Goal: Task Accomplishment & Management: Complete application form

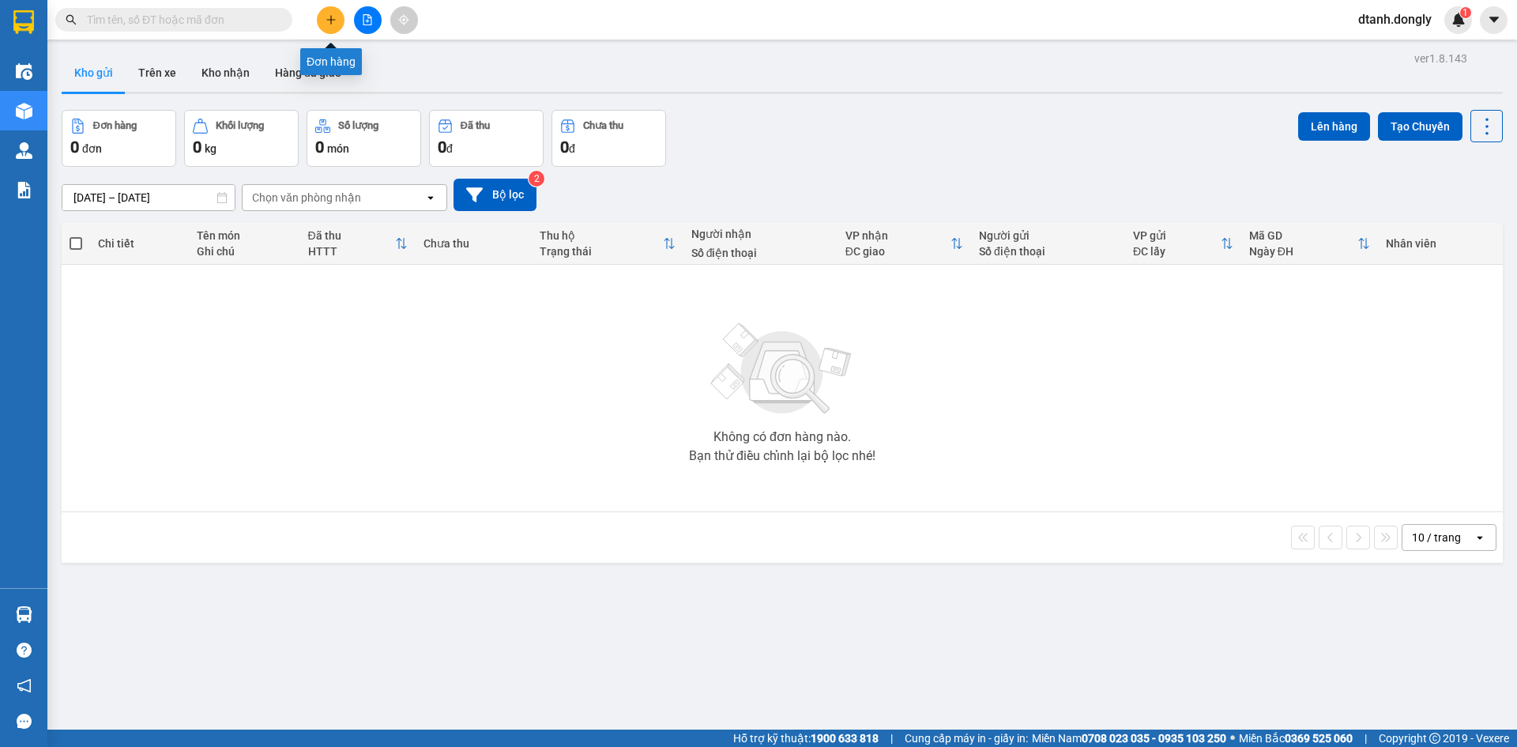
click at [328, 21] on icon "plus" at bounding box center [331, 19] width 11 height 11
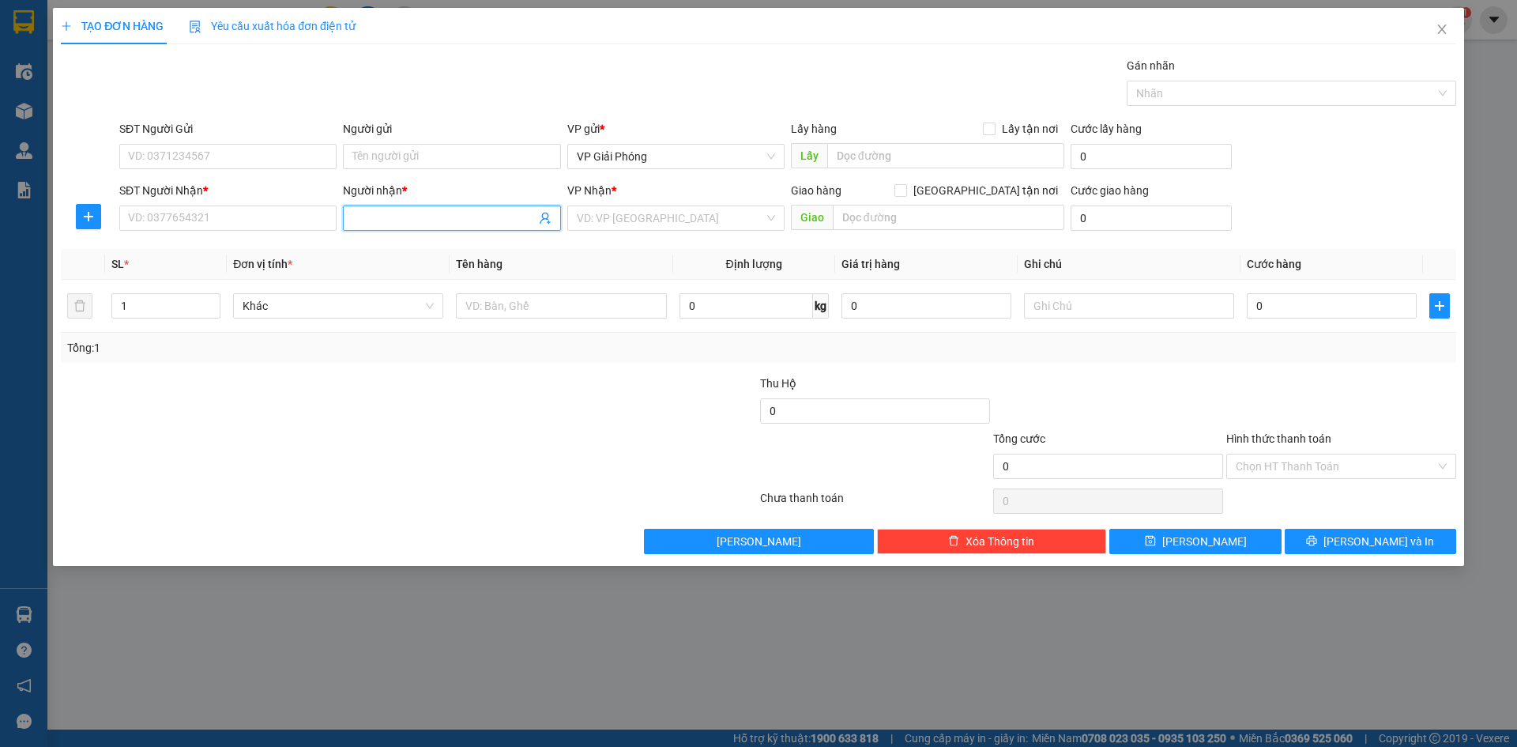
click at [408, 213] on input "Người nhận *" at bounding box center [443, 217] width 183 height 17
type input "trang báo"
click at [450, 233] on div "Người nhận * trang báo" at bounding box center [451, 209] width 217 height 55
click at [438, 219] on input "trang báo" at bounding box center [443, 217] width 183 height 17
click at [407, 248] on div "TRANG BÁO ND - 0369834887" at bounding box center [451, 249] width 198 height 17
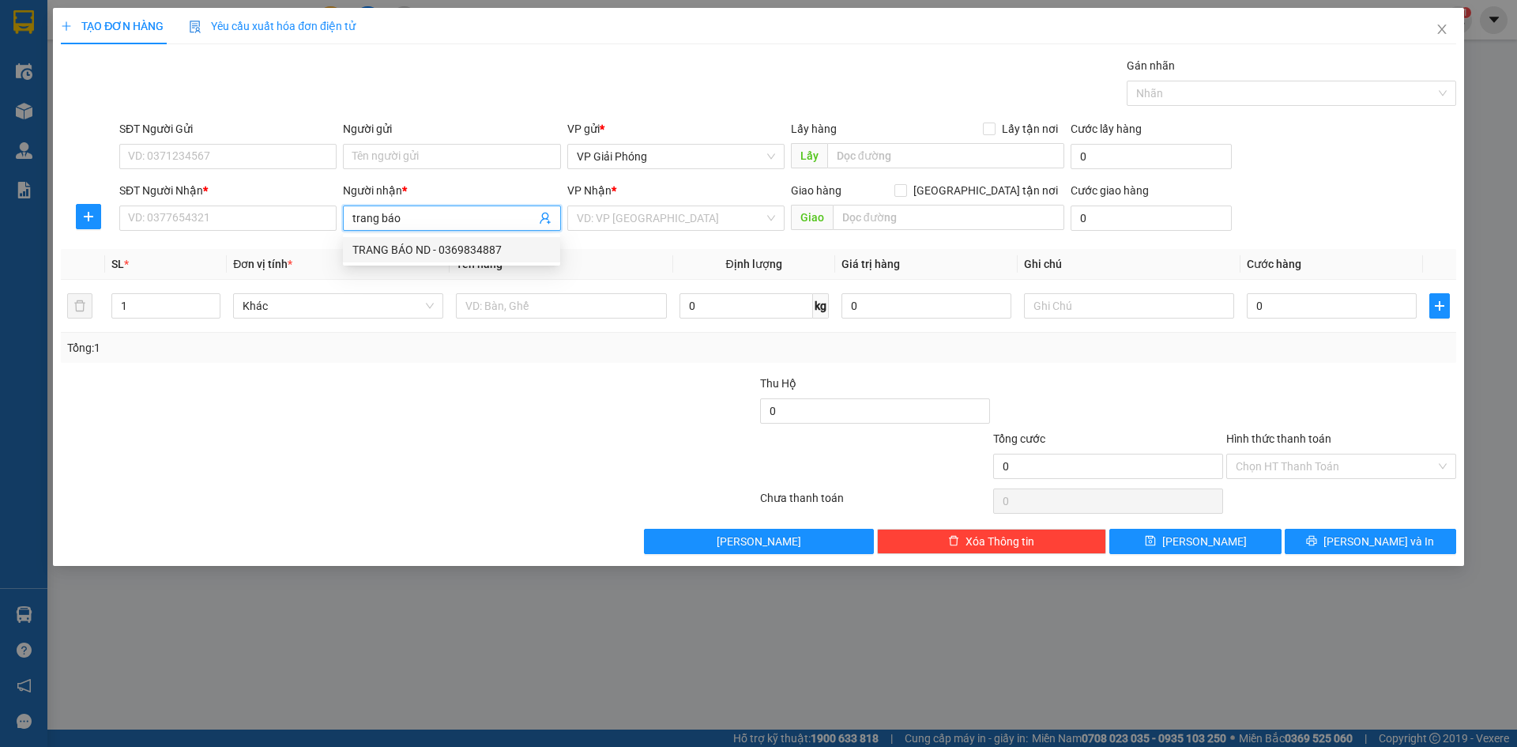
type input "0369834887"
type input "TRANG BÁO ND"
checkbox input "true"
type input "TAM ĐIỆP"
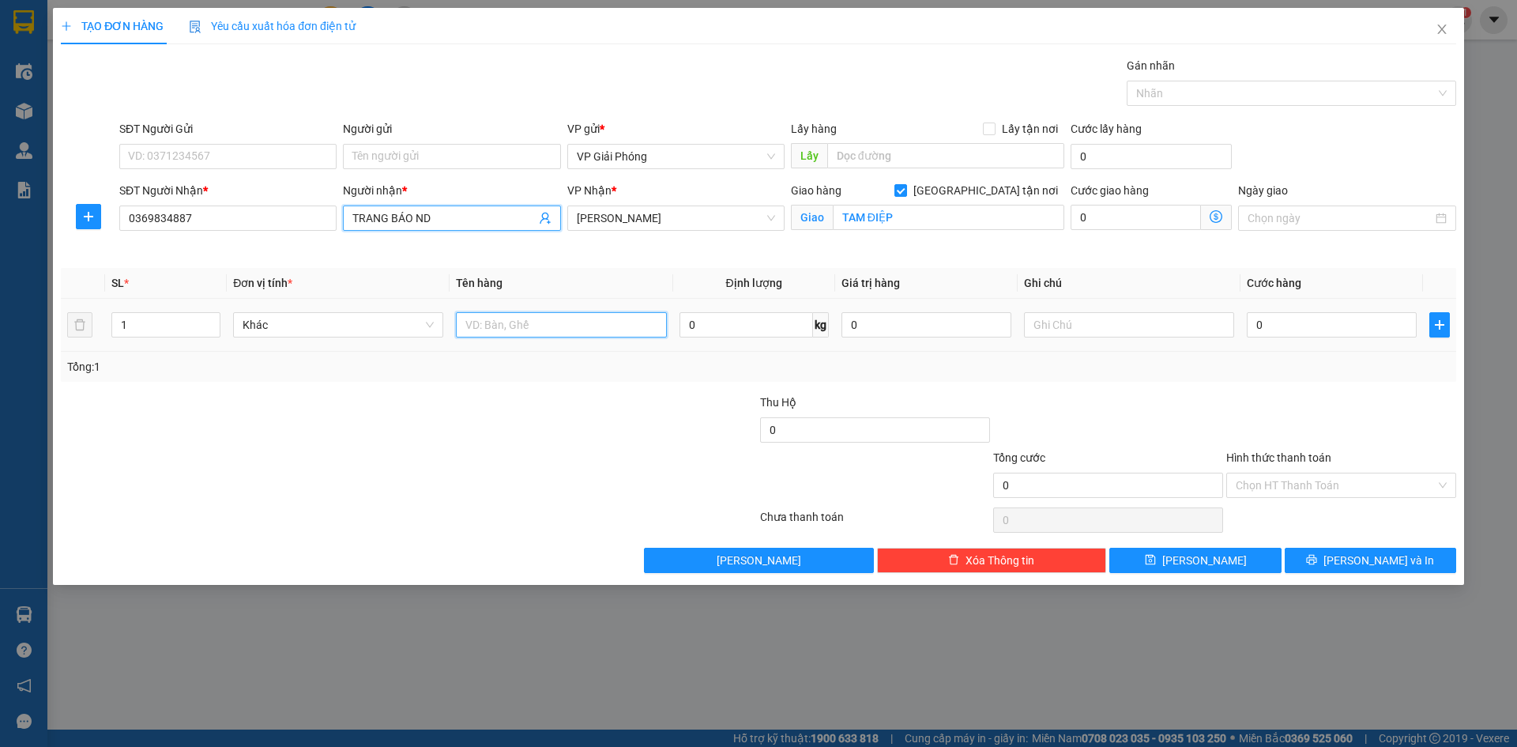
click at [516, 328] on input "text" at bounding box center [561, 324] width 210 height 25
type input "kiện"
click at [1305, 326] on input "0" at bounding box center [1332, 324] width 170 height 25
type input "3"
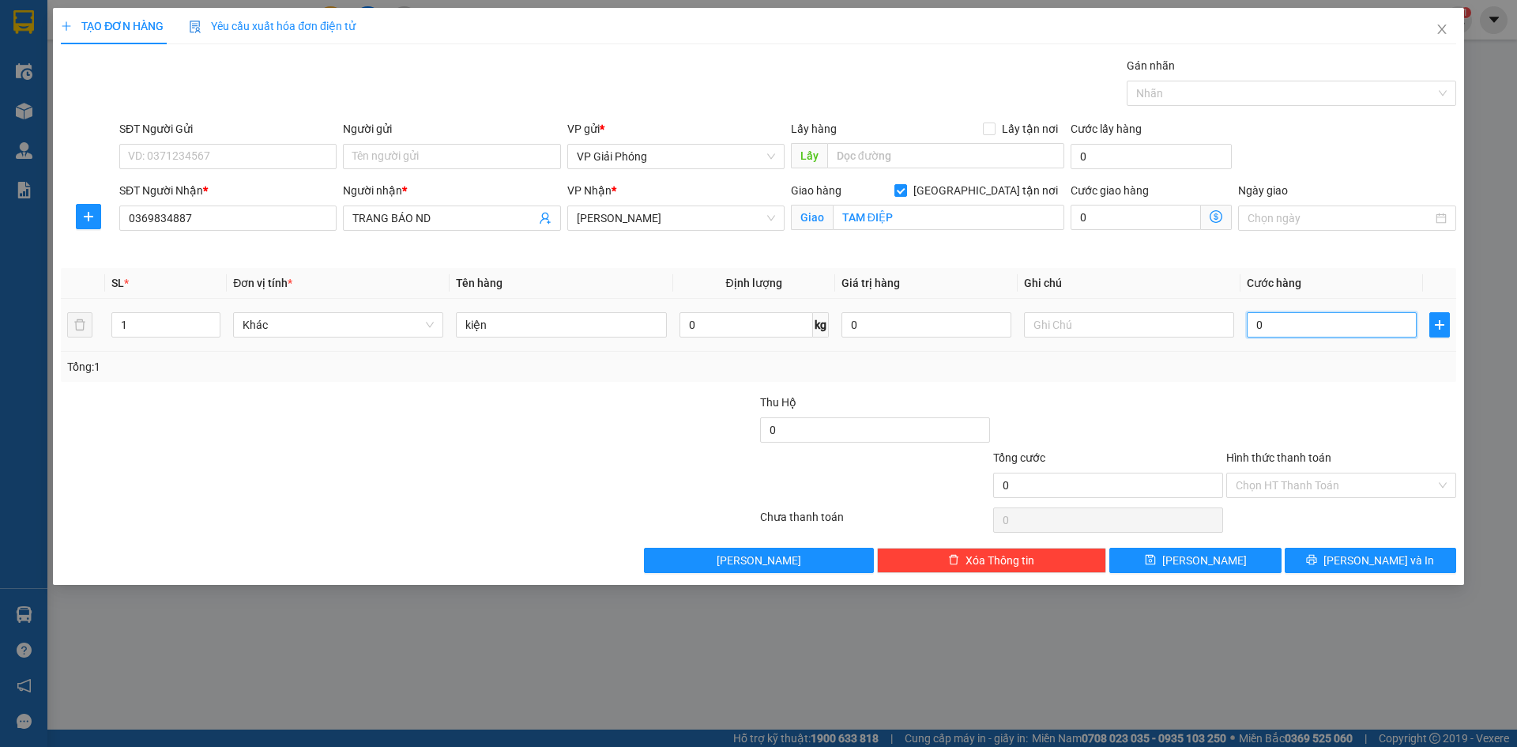
type input "3"
type input "30"
click at [1204, 96] on div at bounding box center [1284, 93] width 306 height 19
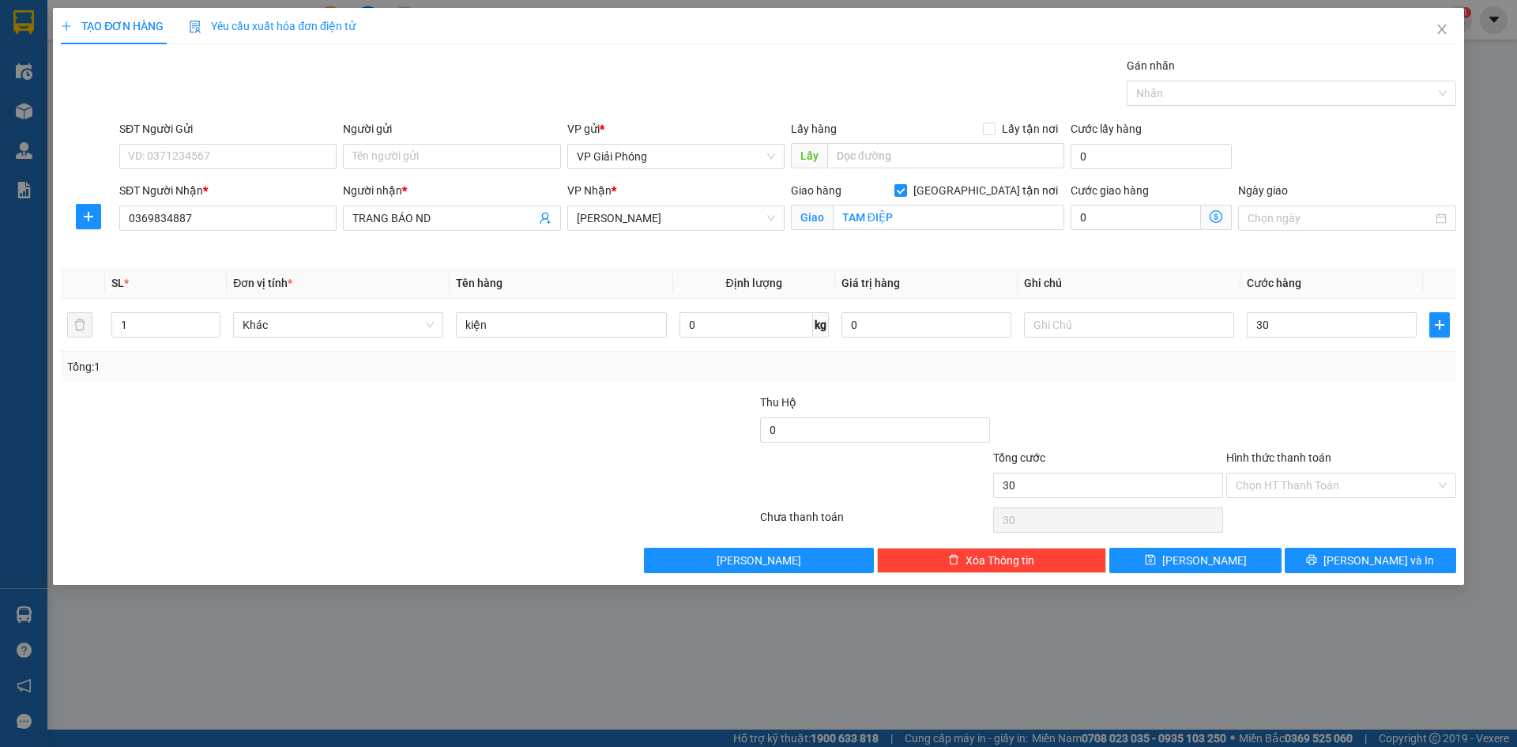
type input "30.000"
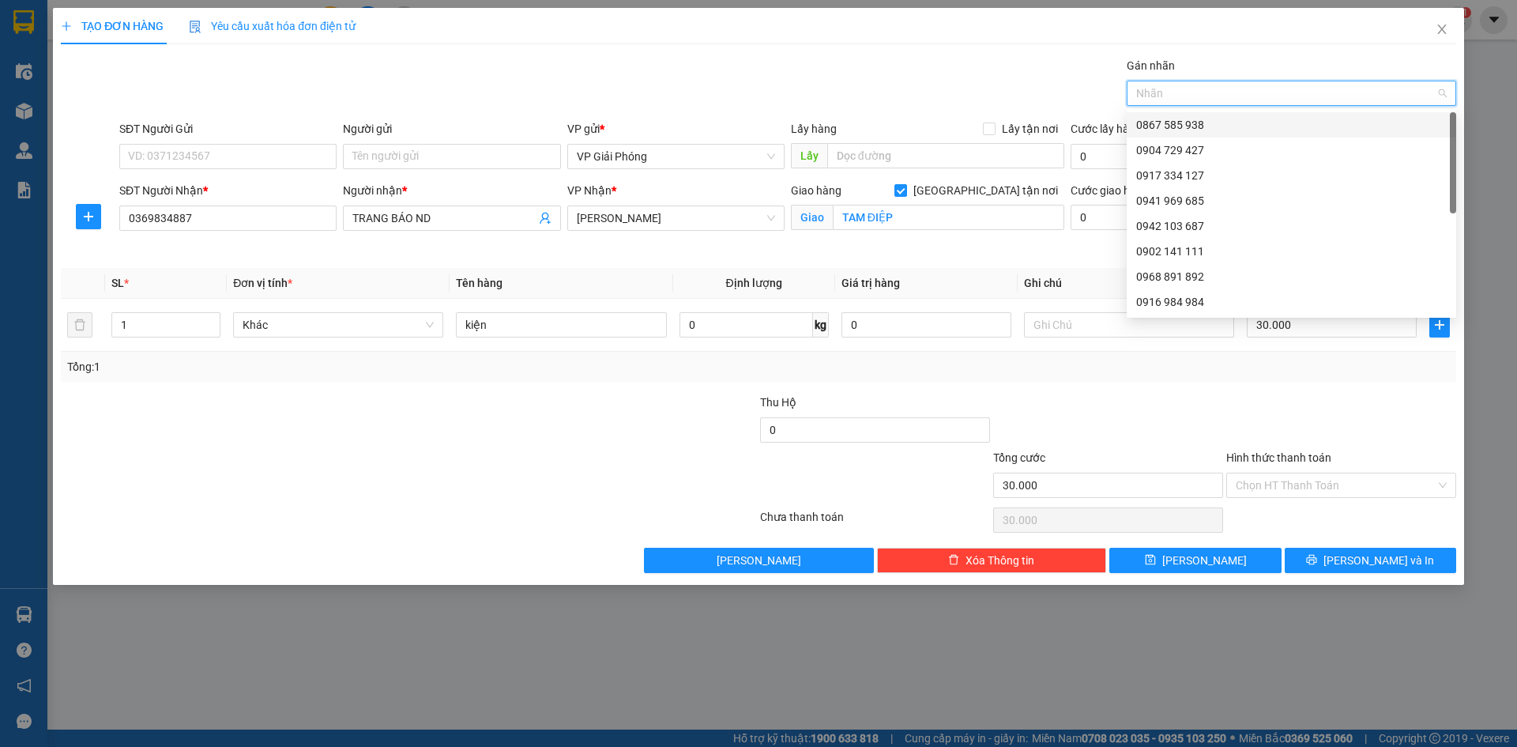
click at [1217, 132] on div "0867 585 938" at bounding box center [1291, 124] width 311 height 17
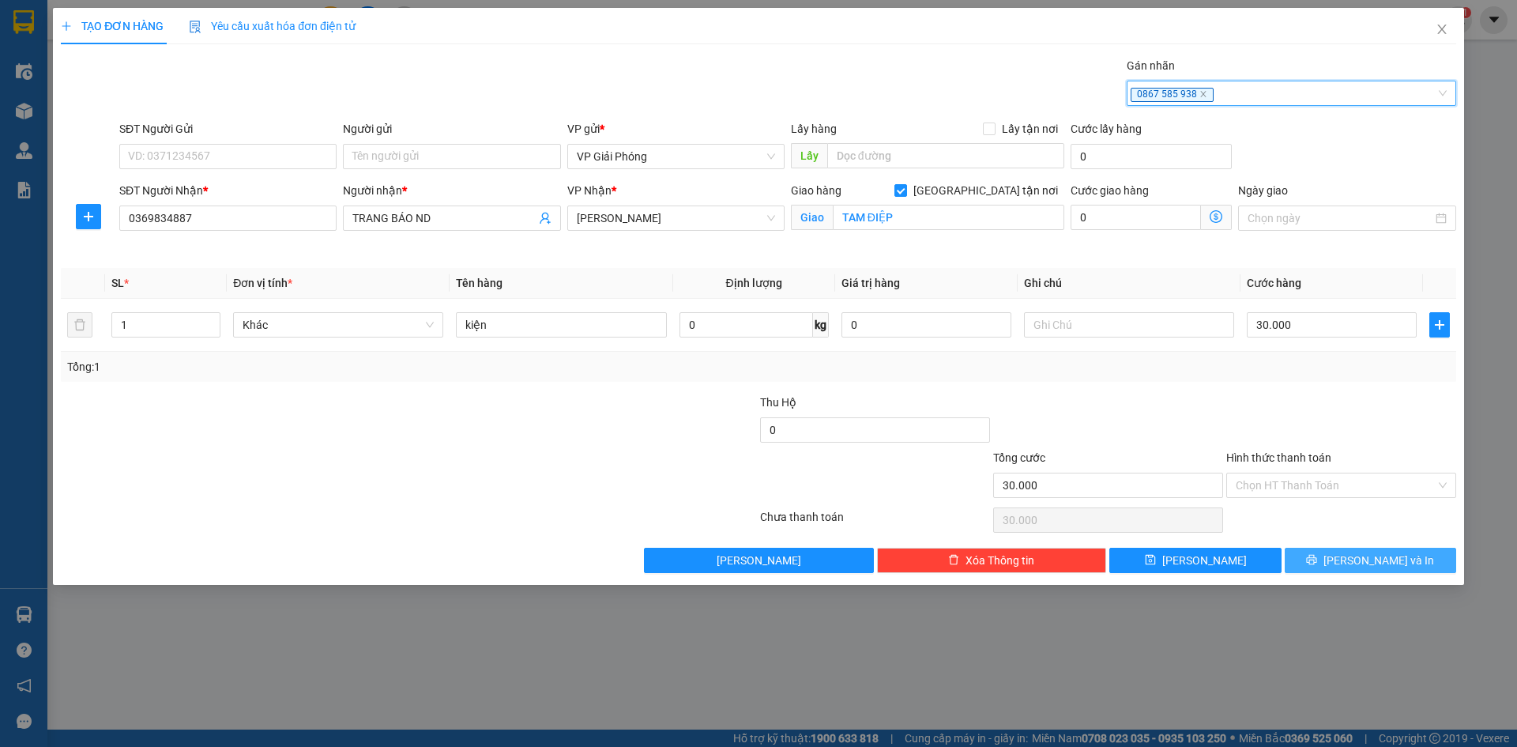
click at [1369, 561] on span "Lưu và In" at bounding box center [1379, 560] width 111 height 17
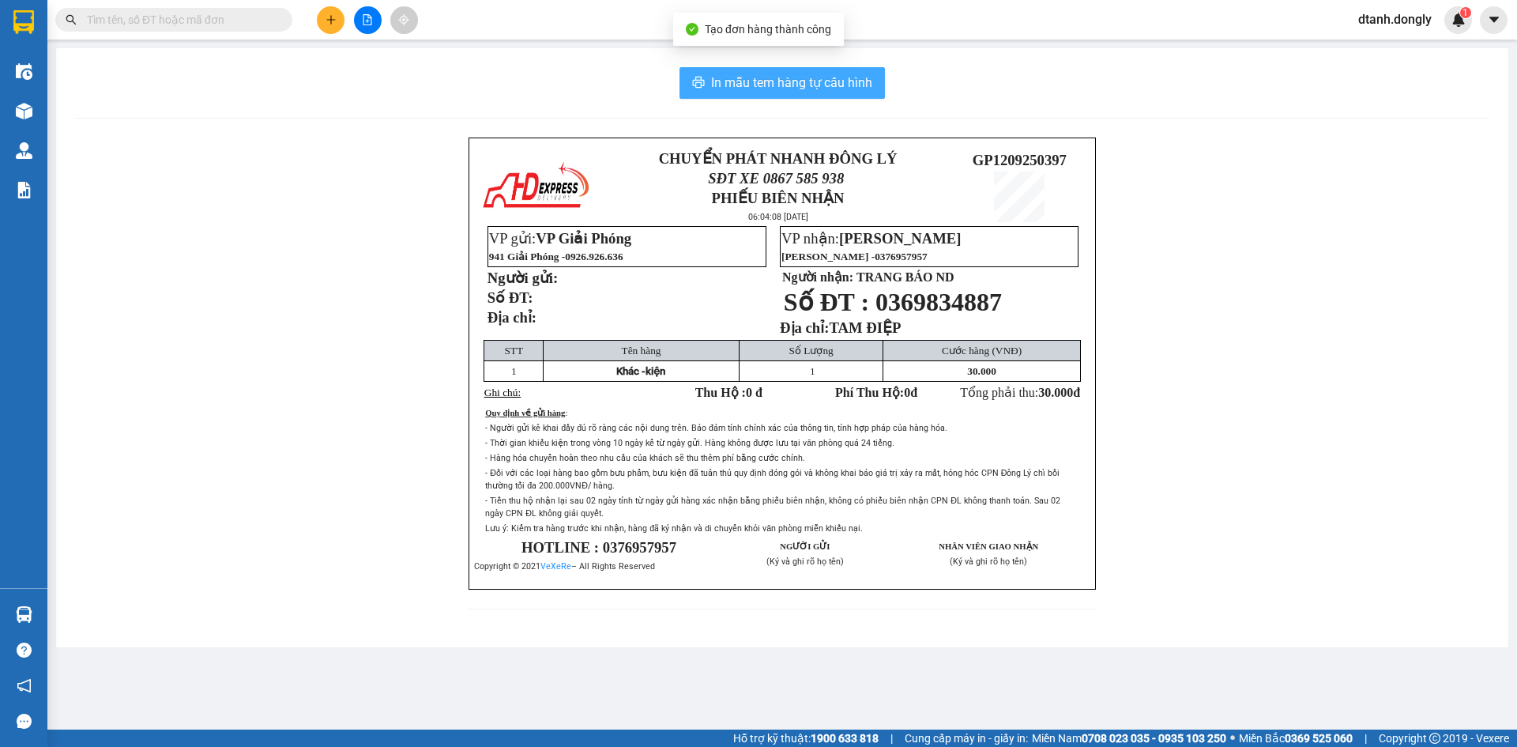
click at [849, 76] on span "In mẫu tem hàng tự cấu hình" at bounding box center [791, 83] width 161 height 20
